Goal: Find specific page/section

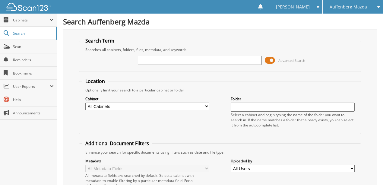
click at [158, 59] on input "text" at bounding box center [200, 60] width 124 height 9
type input "9593V"
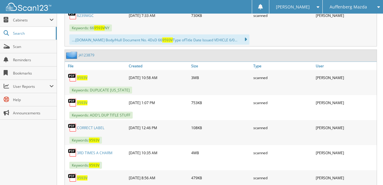
scroll to position [342, 0]
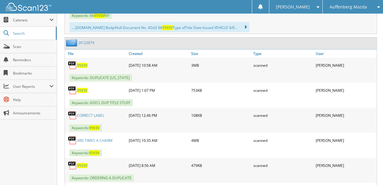
click at [85, 138] on link "3RD TIMES A CHARM" at bounding box center [95, 140] width 36 height 5
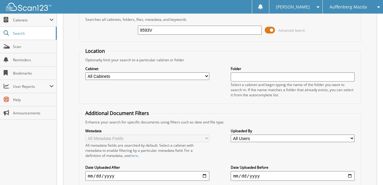
scroll to position [0, 0]
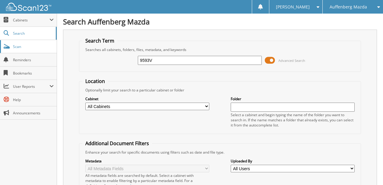
click at [28, 47] on span "Scan" at bounding box center [33, 46] width 41 height 5
